Goal: Find specific page/section: Find specific page/section

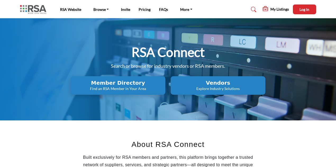
click at [164, 84] on h2 "Vendors" at bounding box center [118, 83] width 92 height 6
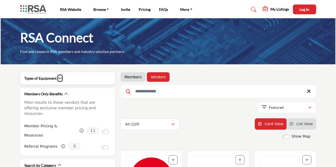
click at [59, 78] on icon "button" at bounding box center [60, 78] width 4 height 4
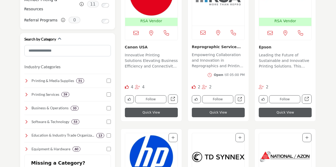
scroll to position [26, 0]
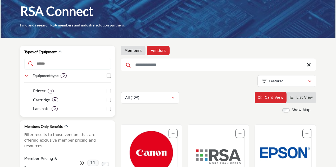
click at [53, 52] on h2 "Types of Equipment" at bounding box center [40, 51] width 32 height 5
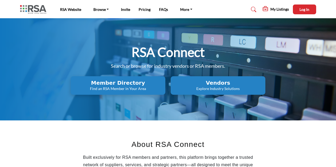
click at [97, 86] on p "Find an RSA Member in Your Area" at bounding box center [118, 88] width 92 height 5
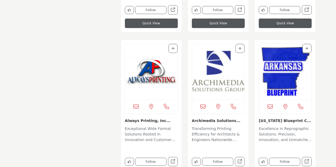
scroll to position [450, 0]
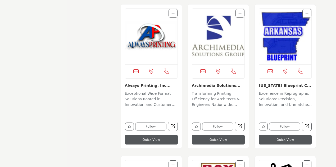
click at [149, 87] on link "Always Printing, Inc..." at bounding box center [148, 85] width 46 height 4
click at [147, 85] on link "Always Printing, Inc..." at bounding box center [148, 85] width 46 height 4
